Goal: Navigation & Orientation: Find specific page/section

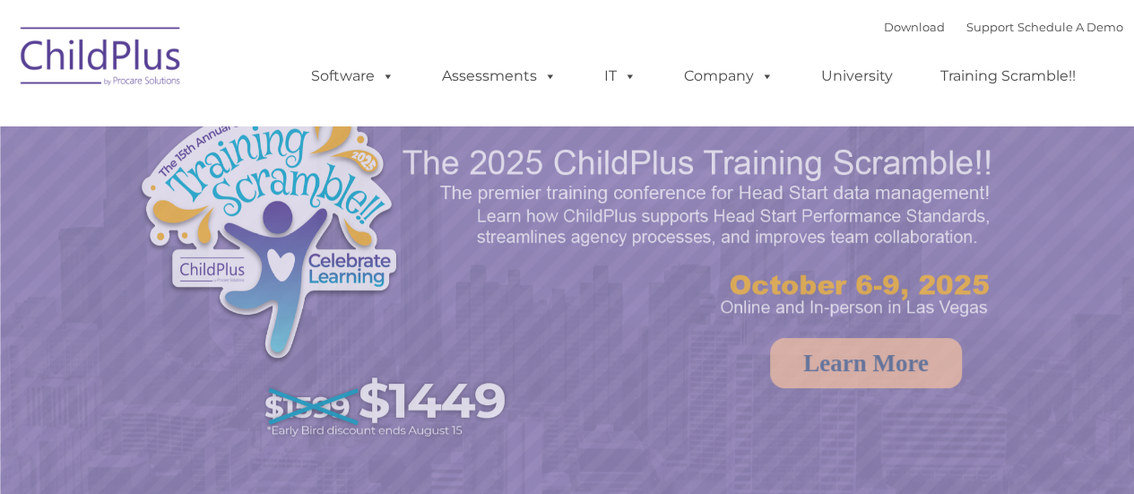
select select "MEDIUM"
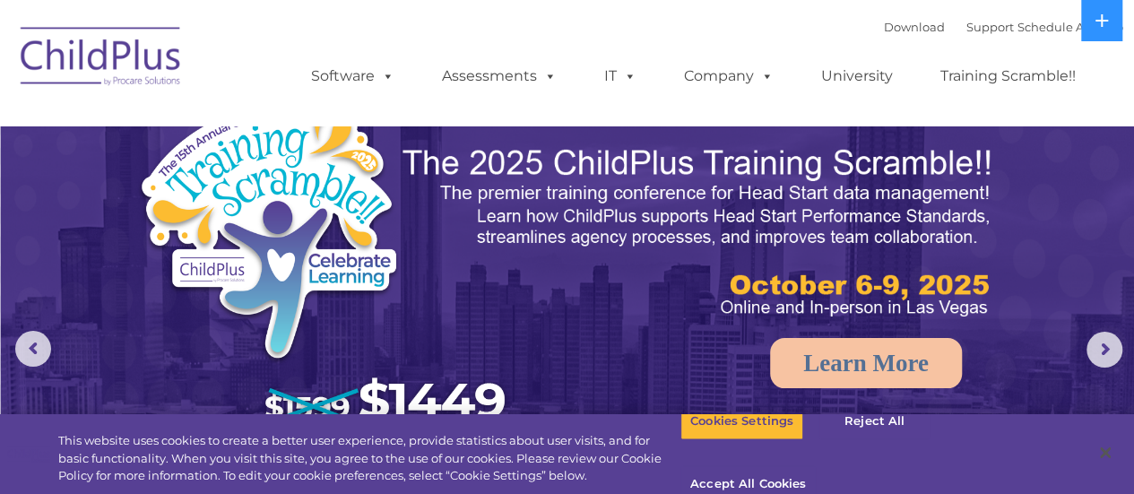
drag, startPoint x: 1131, startPoint y: 49, endPoint x: 1135, endPoint y: 103, distance: 54.0
click at [1110, 352] on rs-arrow at bounding box center [1105, 350] width 36 height 36
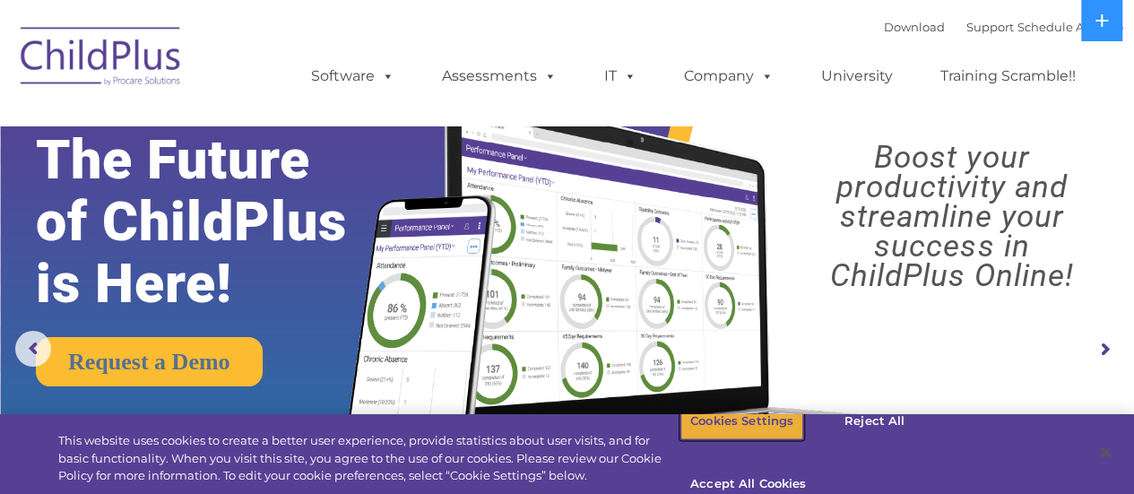
click at [748, 440] on button "Cookies Settings" at bounding box center [742, 422] width 123 height 38
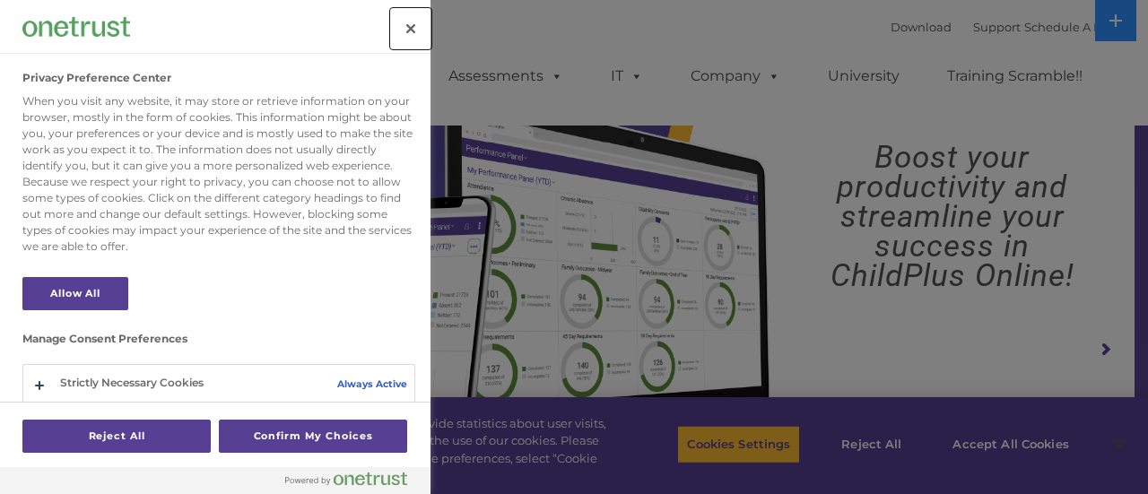
click at [410, 32] on button "Close" at bounding box center [410, 28] width 39 height 39
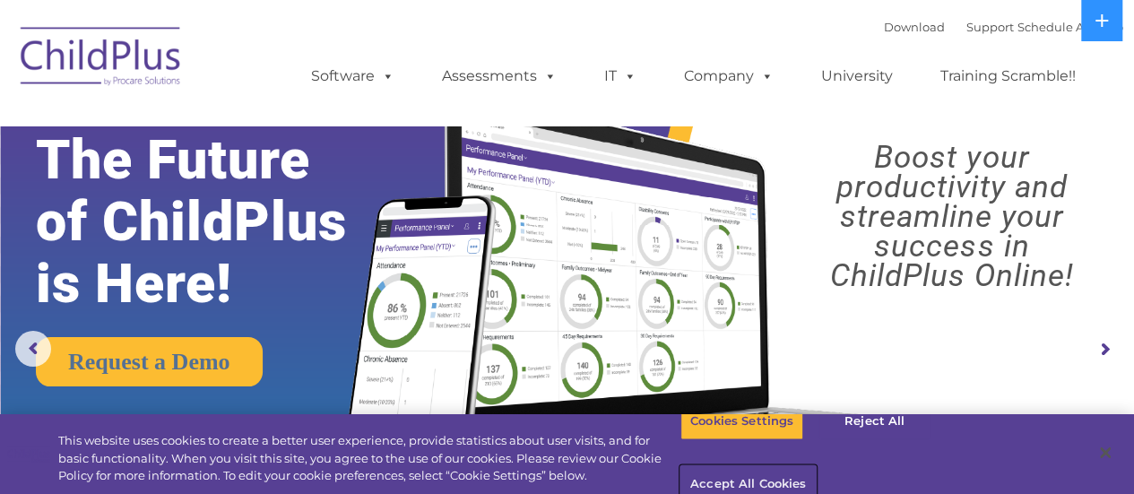
click at [816, 466] on button "Accept All Cookies" at bounding box center [748, 485] width 135 height 38
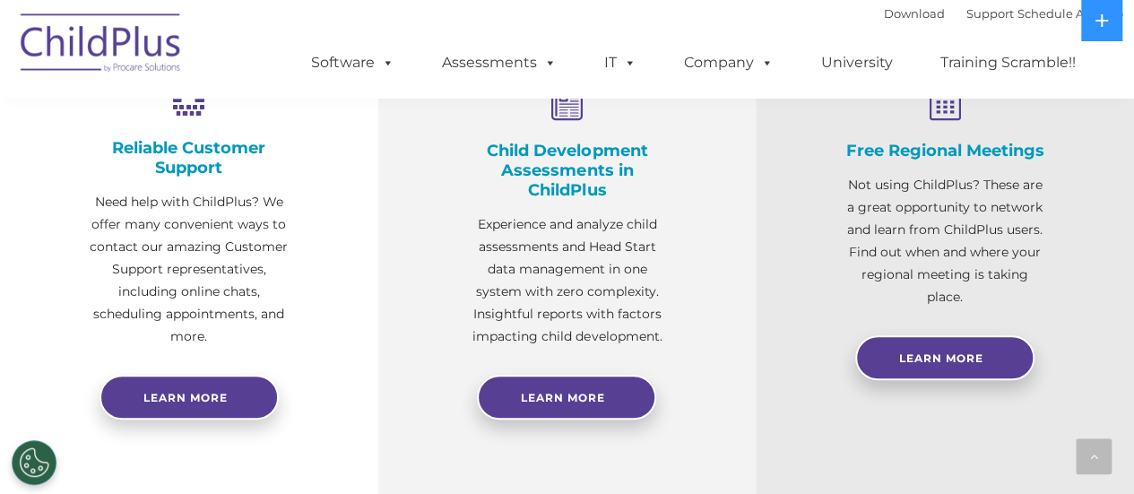
scroll to position [732, 0]
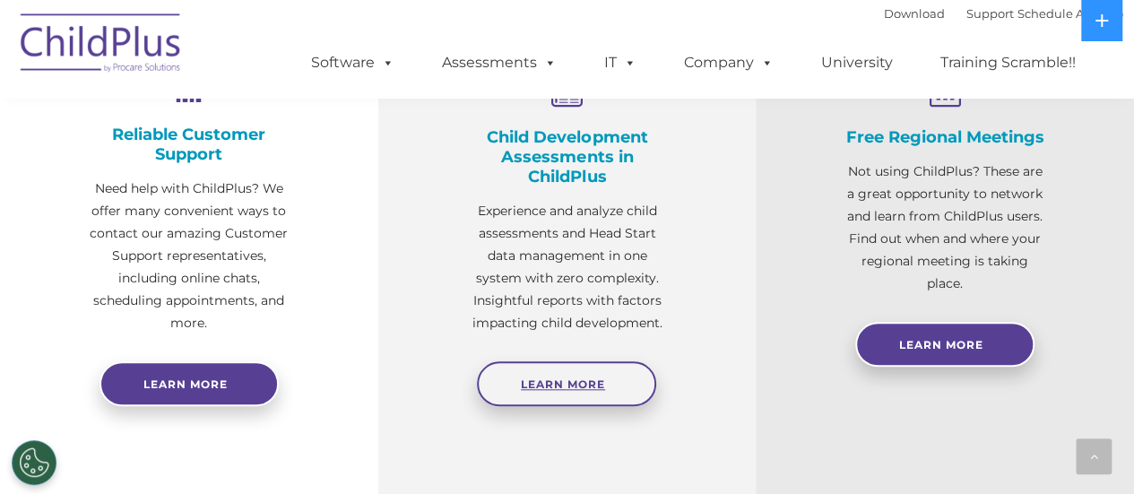
click at [585, 387] on span "Learn More" at bounding box center [563, 384] width 84 height 13
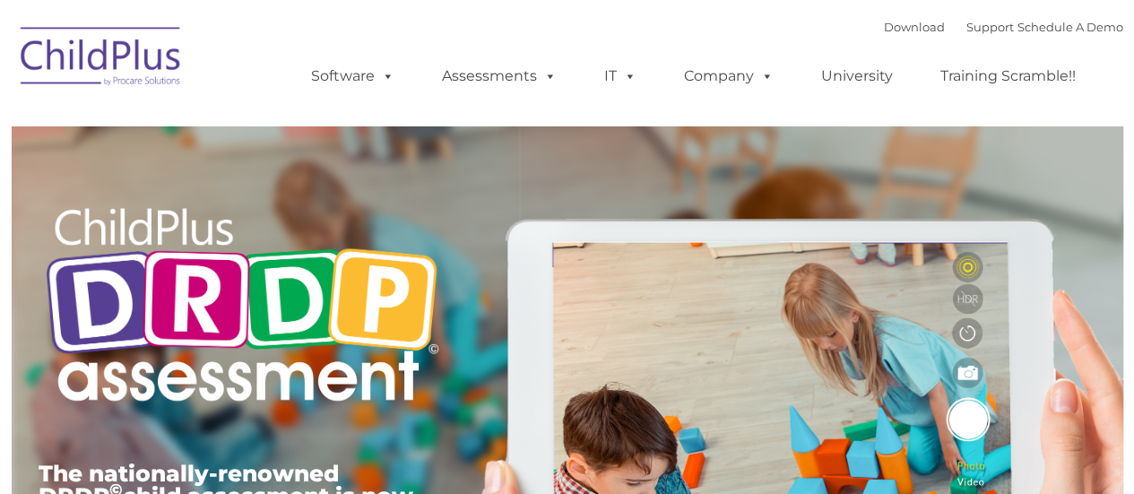
type input ""
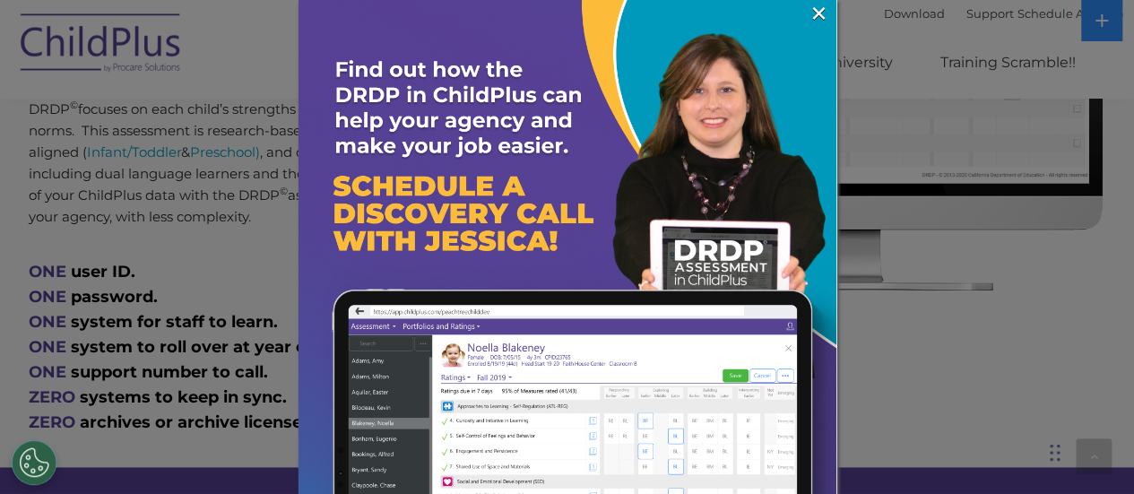
scroll to position [977, 0]
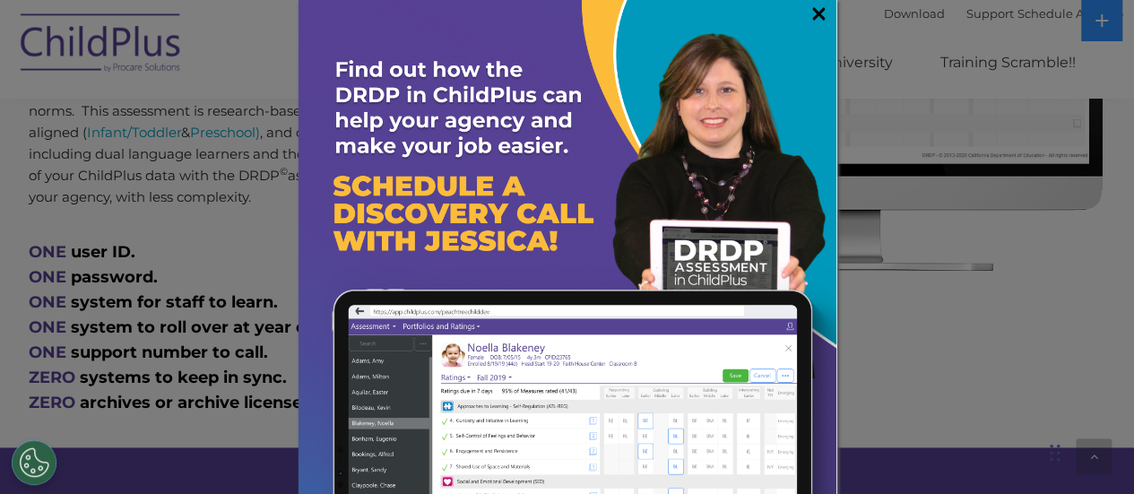
click at [809, 13] on link "×" at bounding box center [819, 13] width 21 height 18
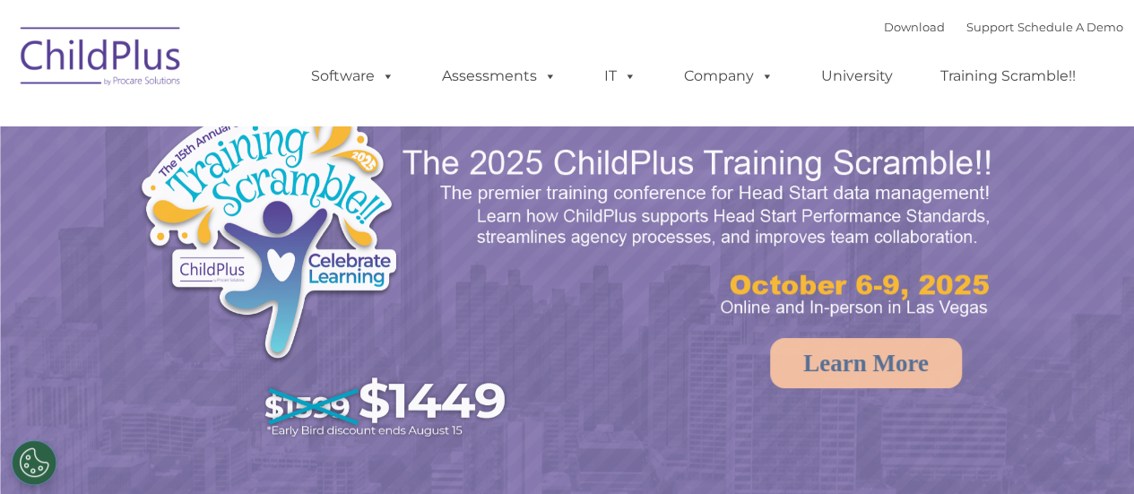
select select "MEDIUM"
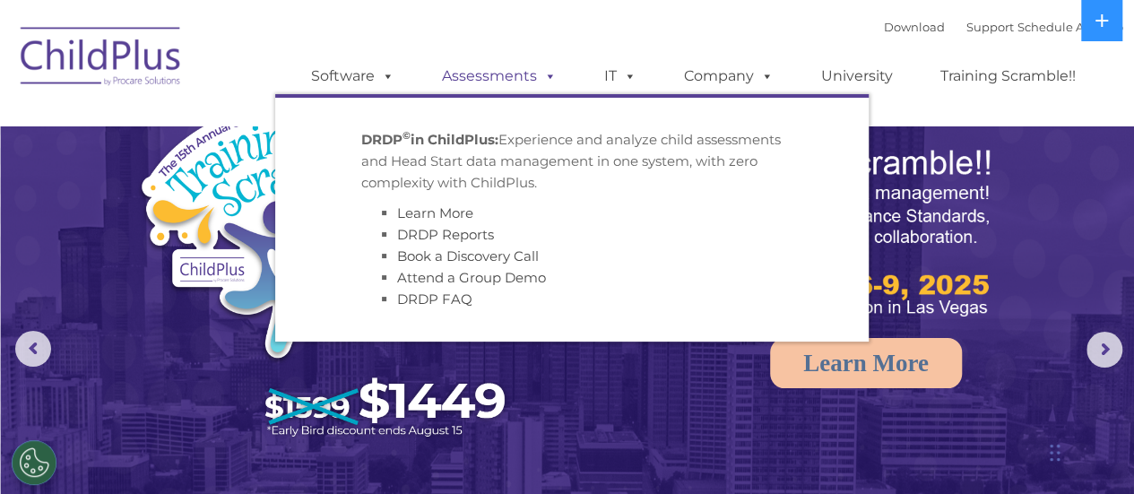
click at [539, 82] on span at bounding box center [547, 75] width 20 height 17
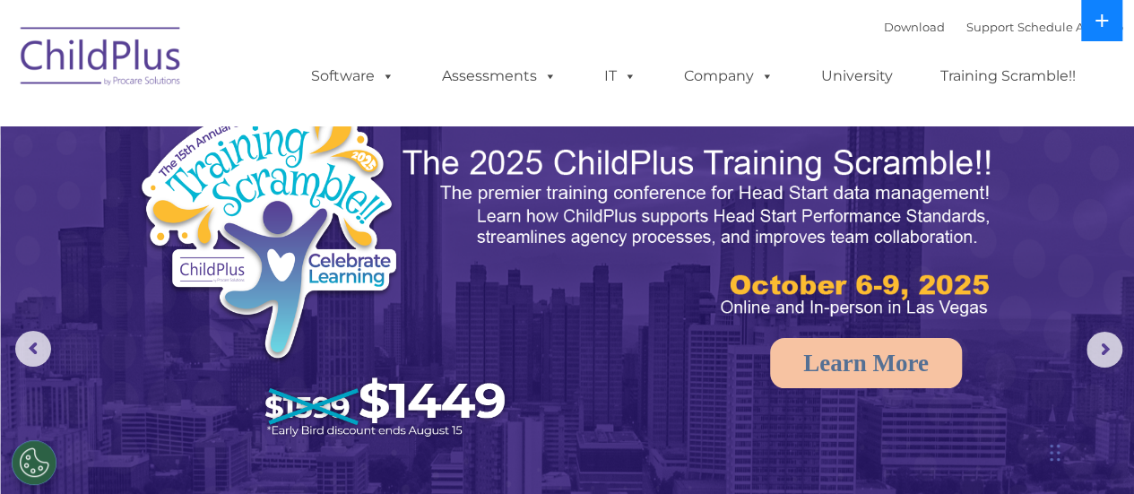
click at [1102, 26] on icon at bounding box center [1102, 20] width 13 height 13
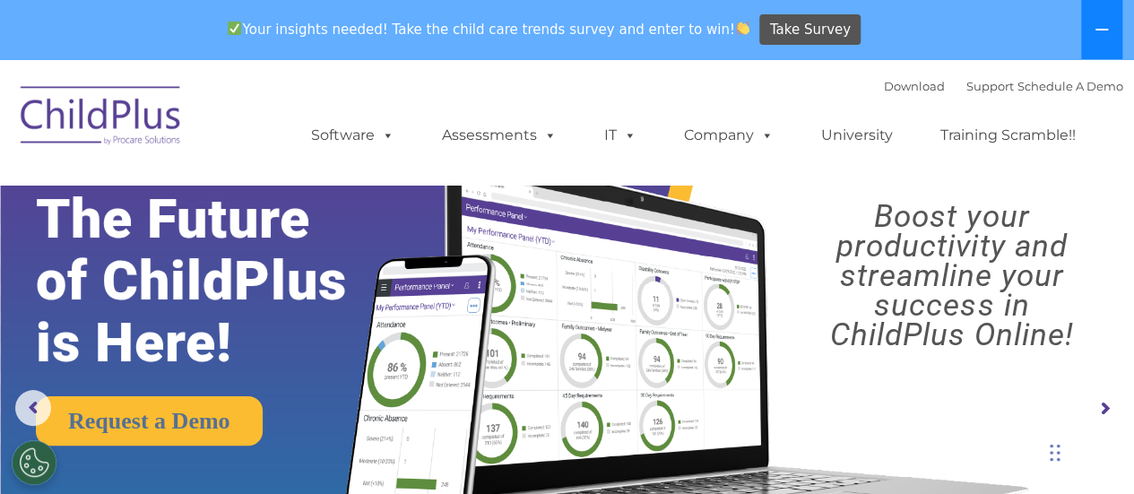
click at [1099, 29] on icon at bounding box center [1102, 29] width 14 height 14
